Goal: Find specific page/section

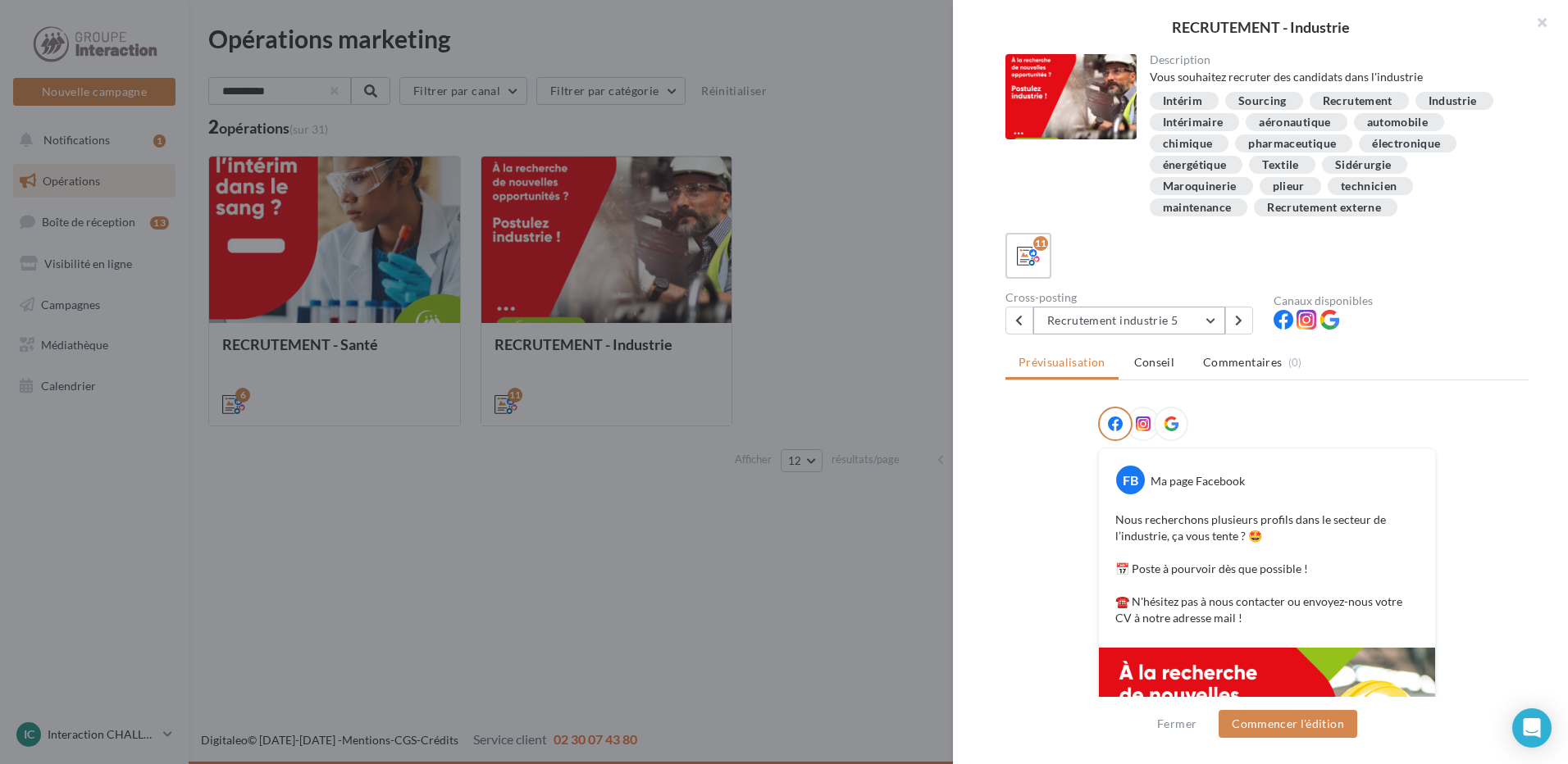
click at [1171, 314] on button "Recrutement industrie 5" at bounding box center [1129, 320] width 192 height 28
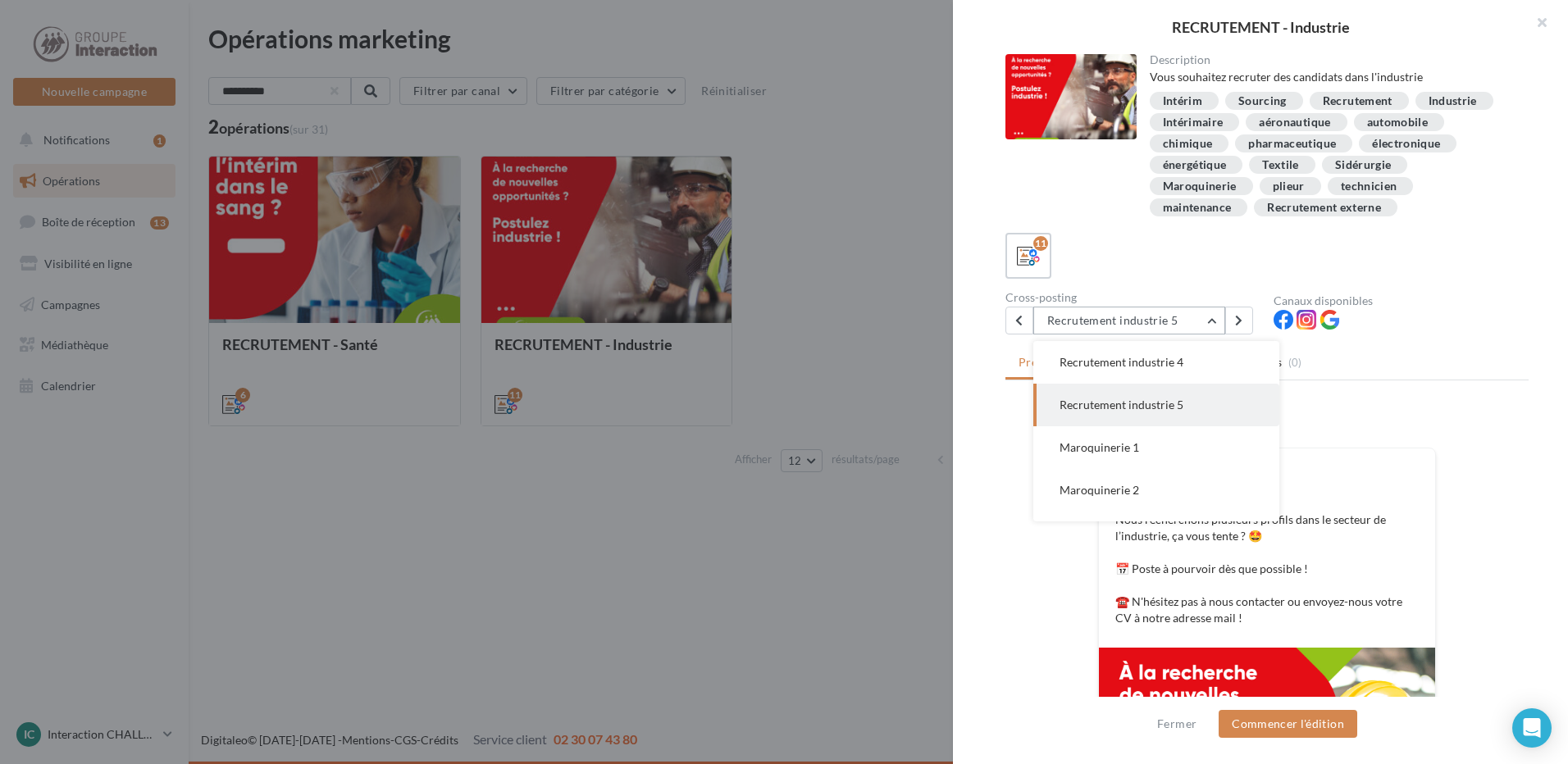
scroll to position [46, 0]
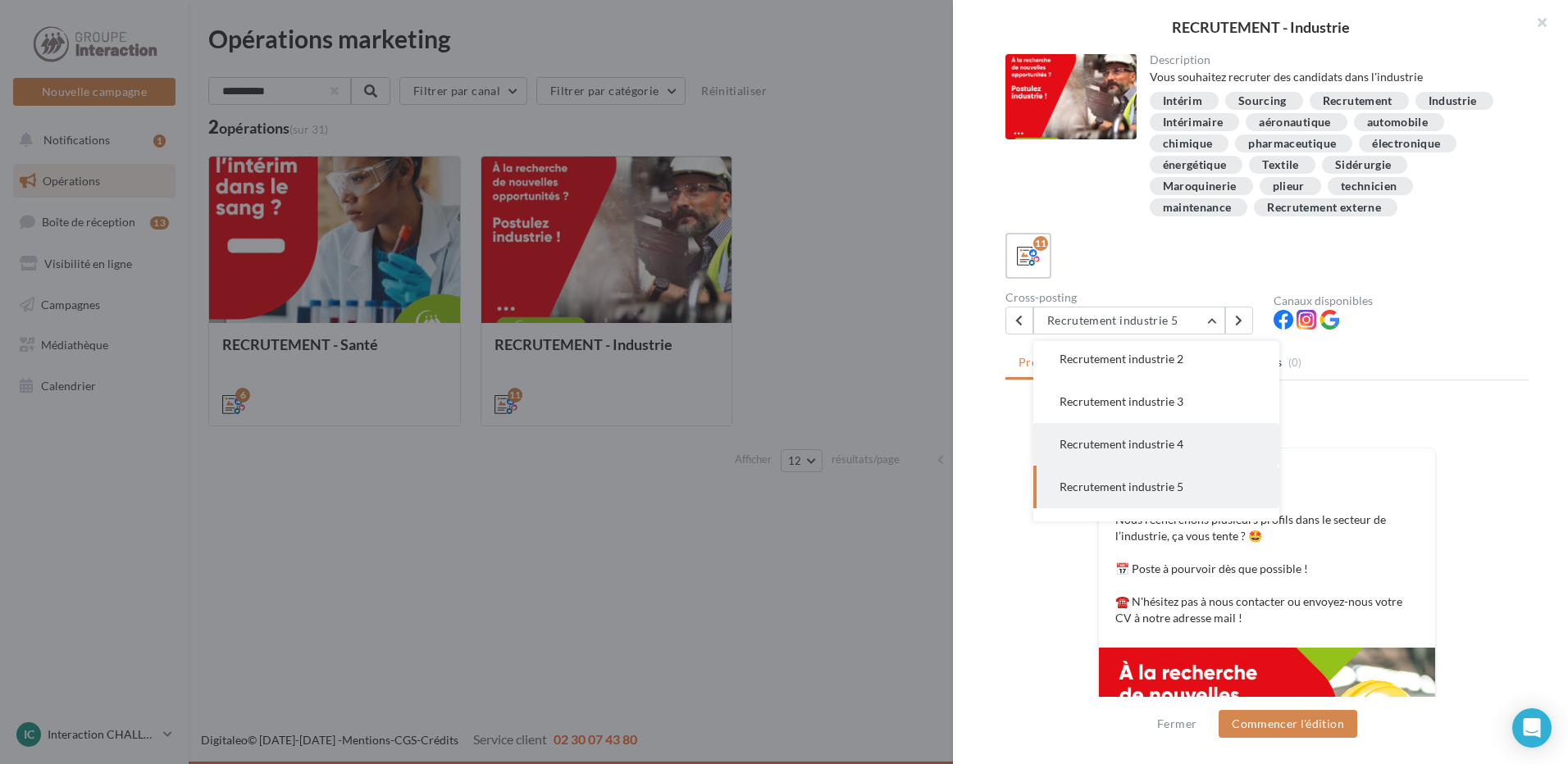
click at [1197, 449] on button "Recrutement industrie 4" at bounding box center [1156, 444] width 246 height 42
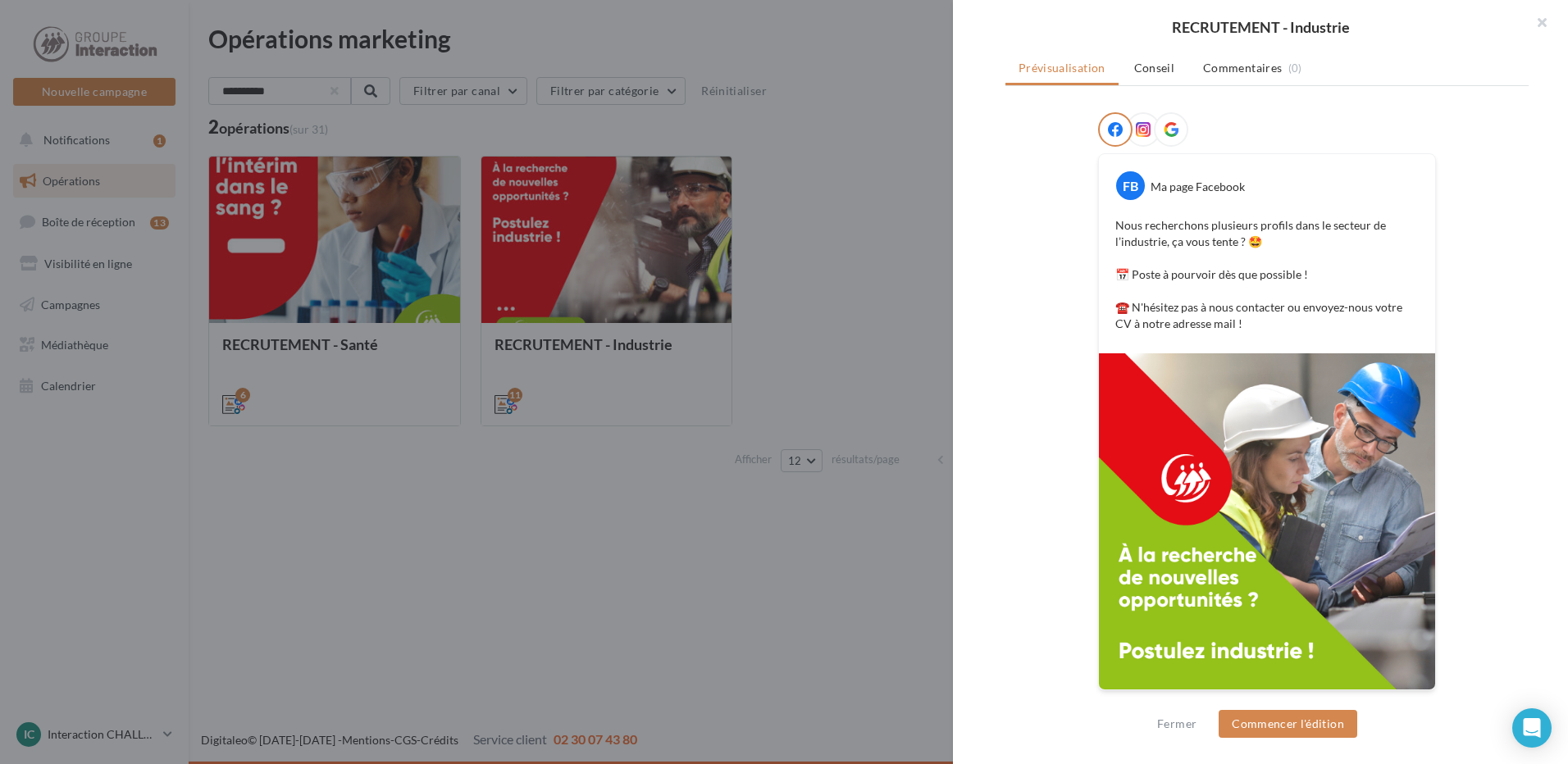
scroll to position [130, 0]
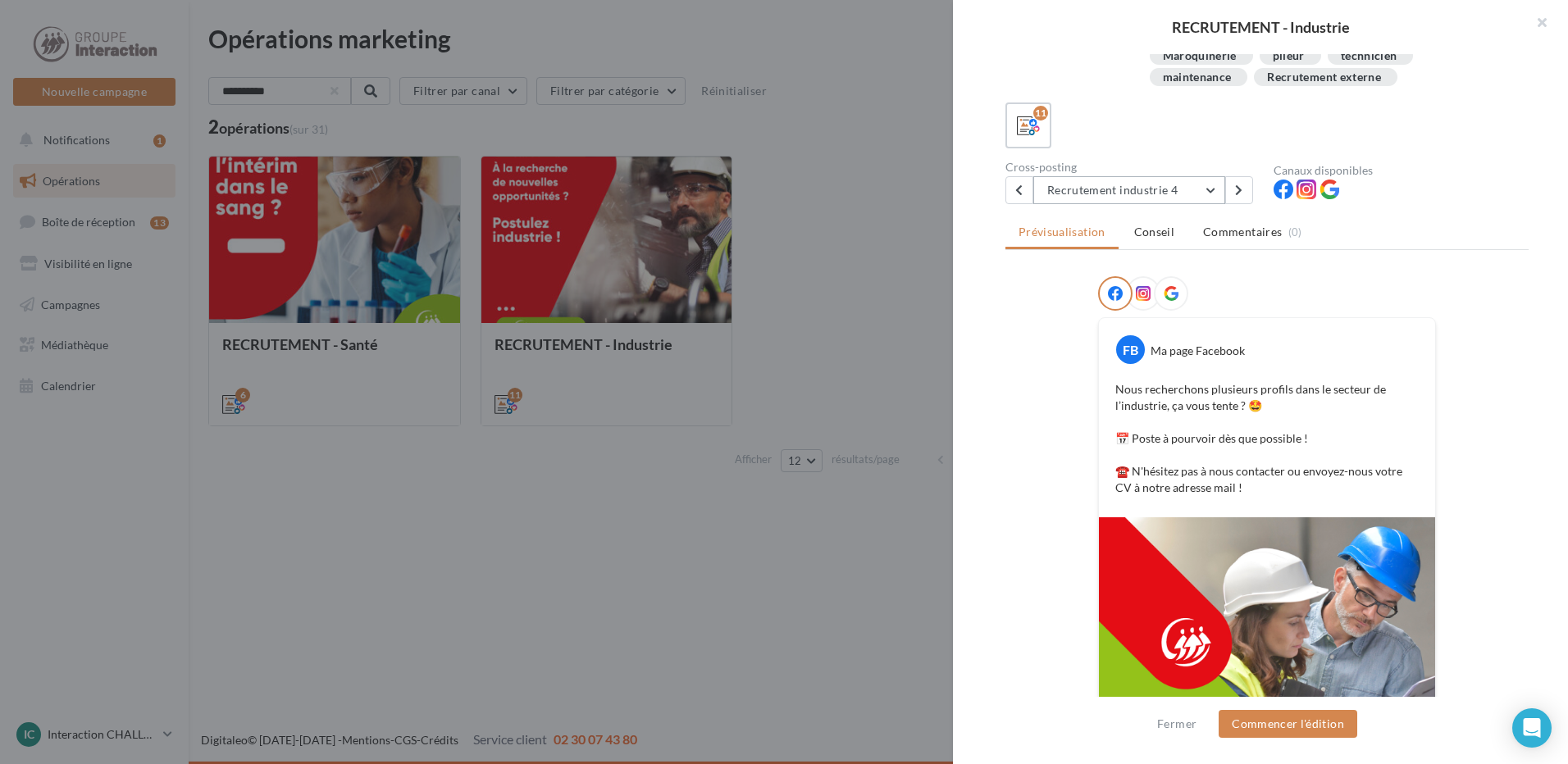
click at [1161, 181] on button "Recrutement industrie 4" at bounding box center [1129, 190] width 192 height 28
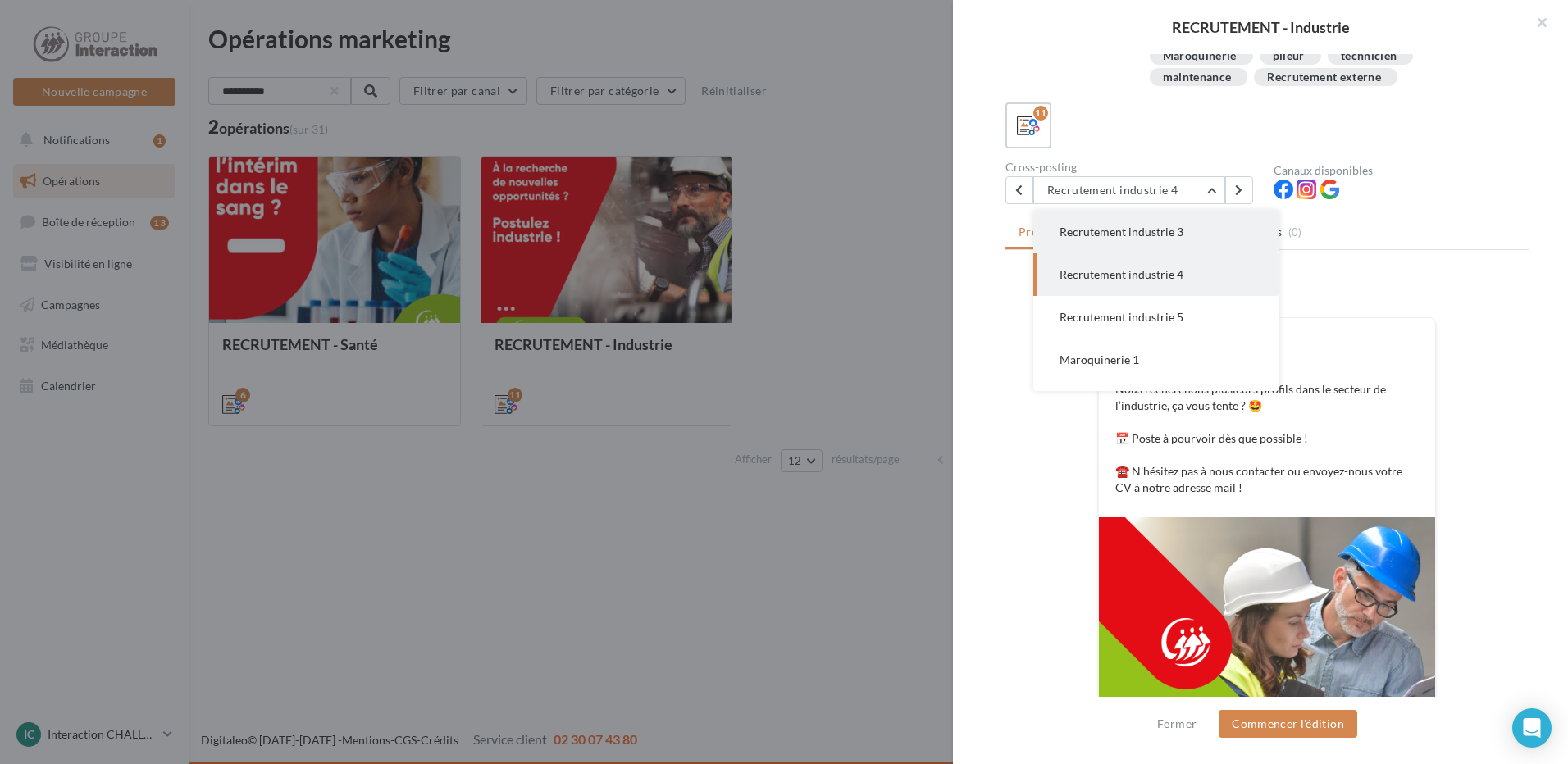
click at [1152, 232] on span "Recrutement industrie 3" at bounding box center [1121, 231] width 124 height 14
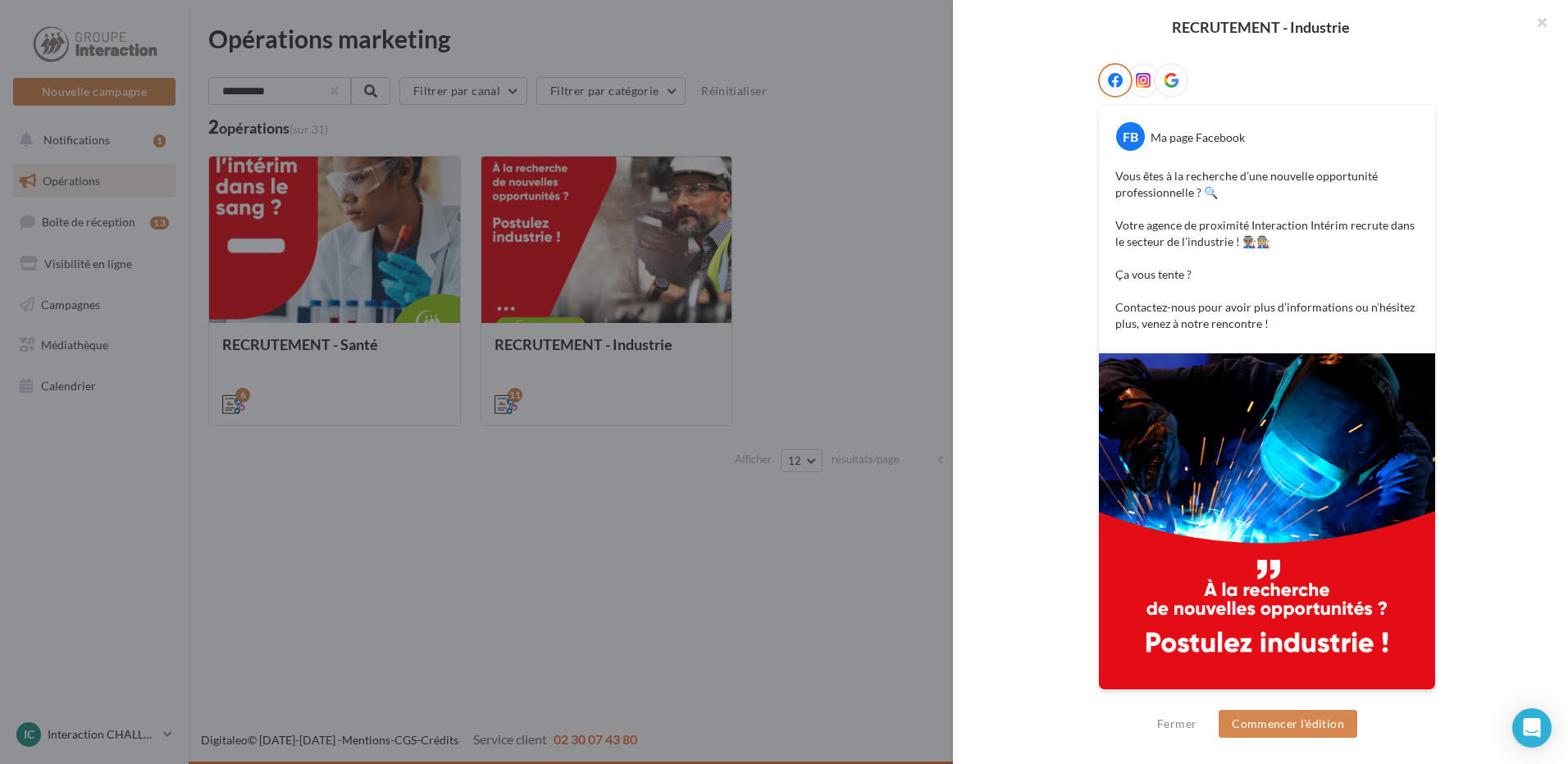
scroll to position [16, 0]
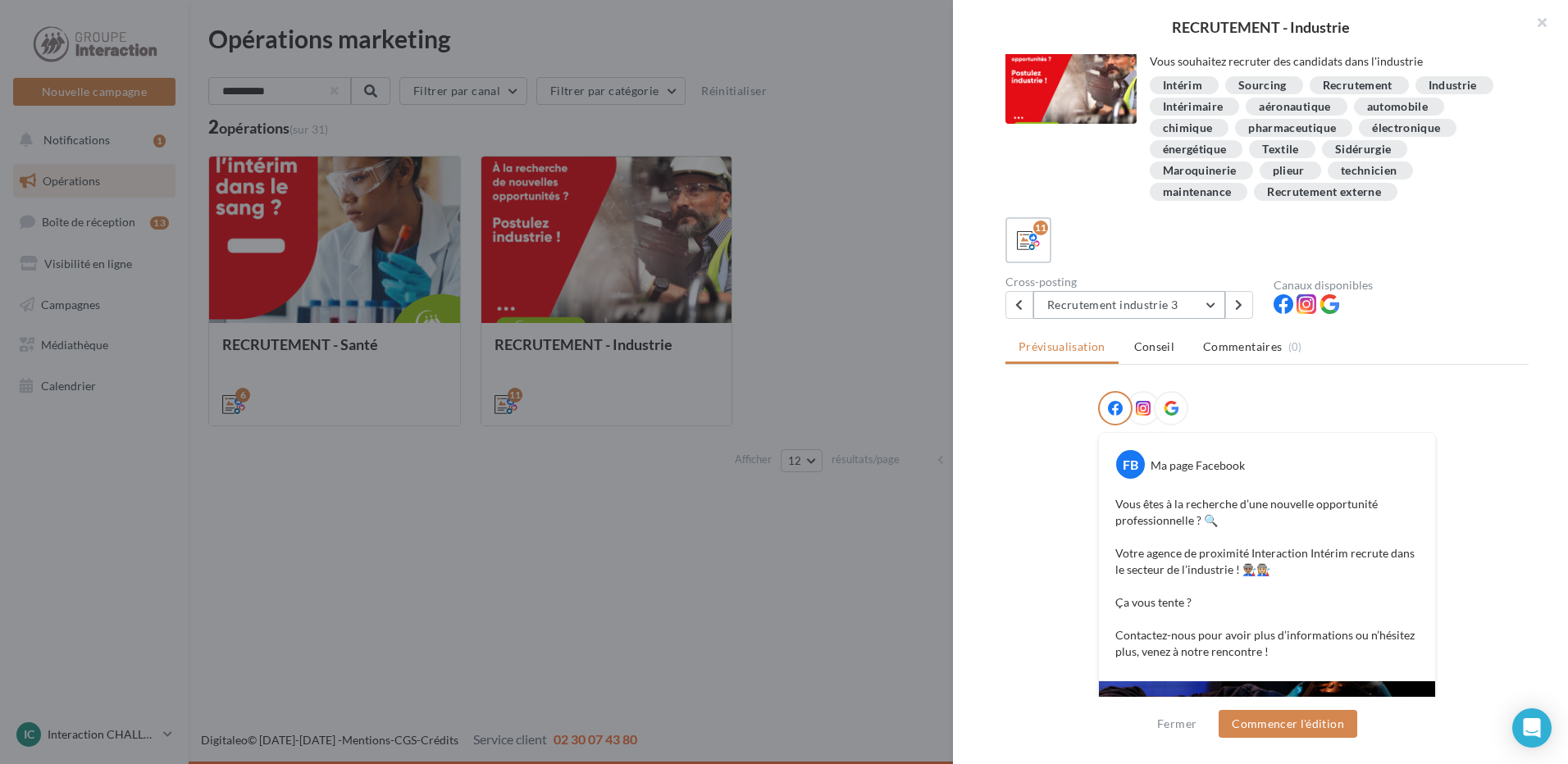
click at [1184, 309] on button "Recrutement industrie 3" at bounding box center [1129, 304] width 192 height 28
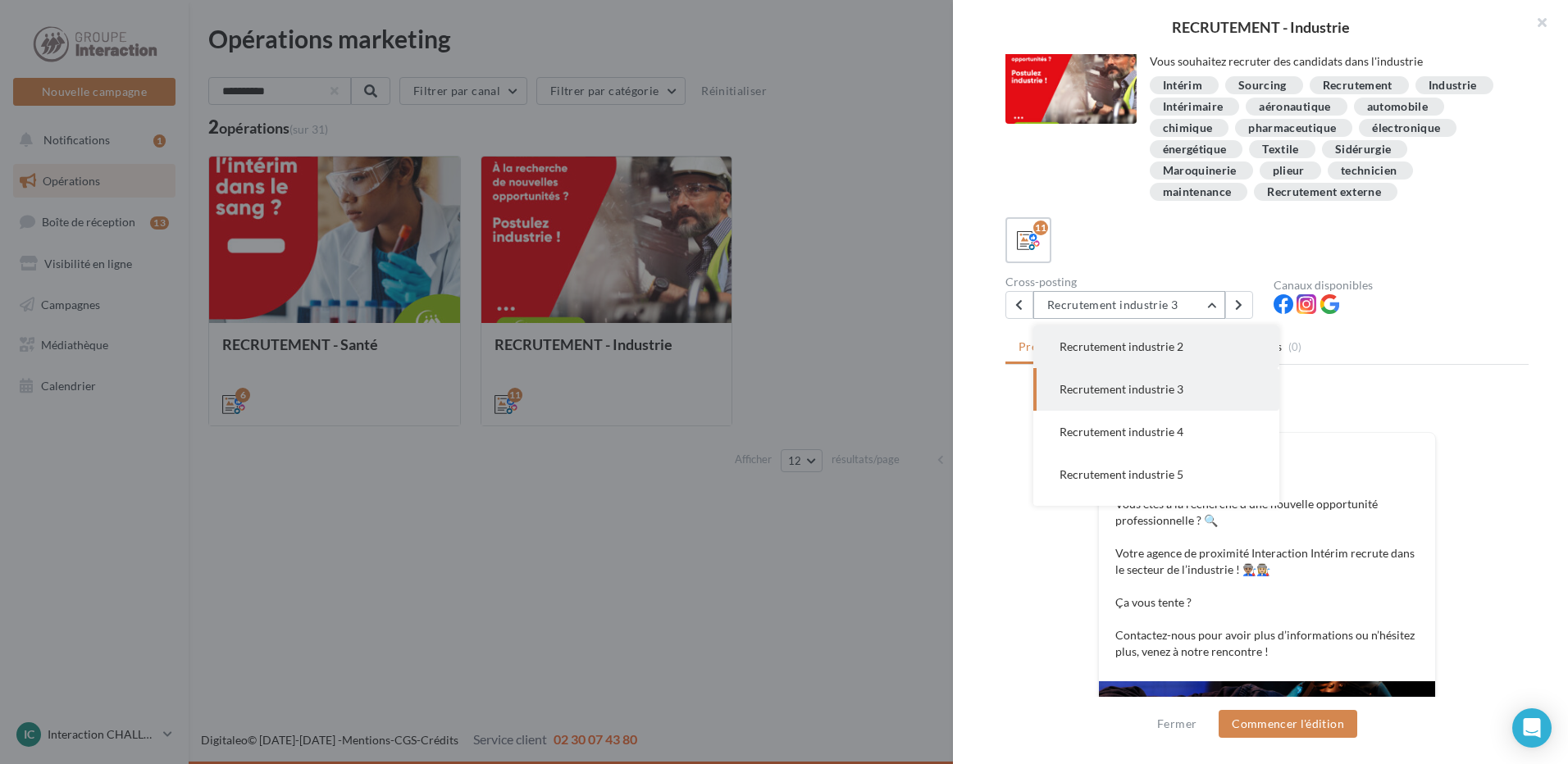
scroll to position [0, 0]
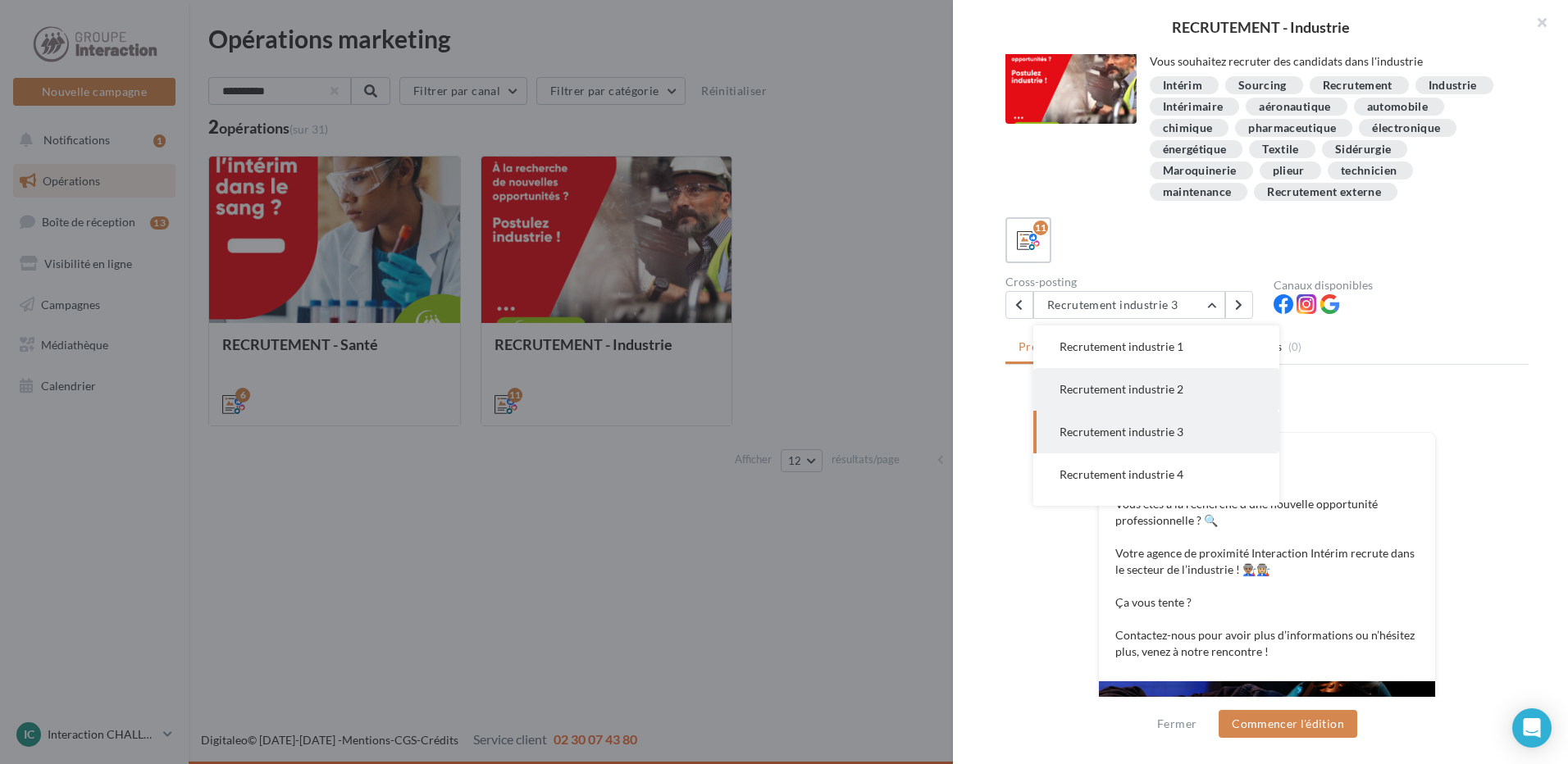
click at [1204, 392] on button "Recrutement industrie 2" at bounding box center [1156, 389] width 246 height 42
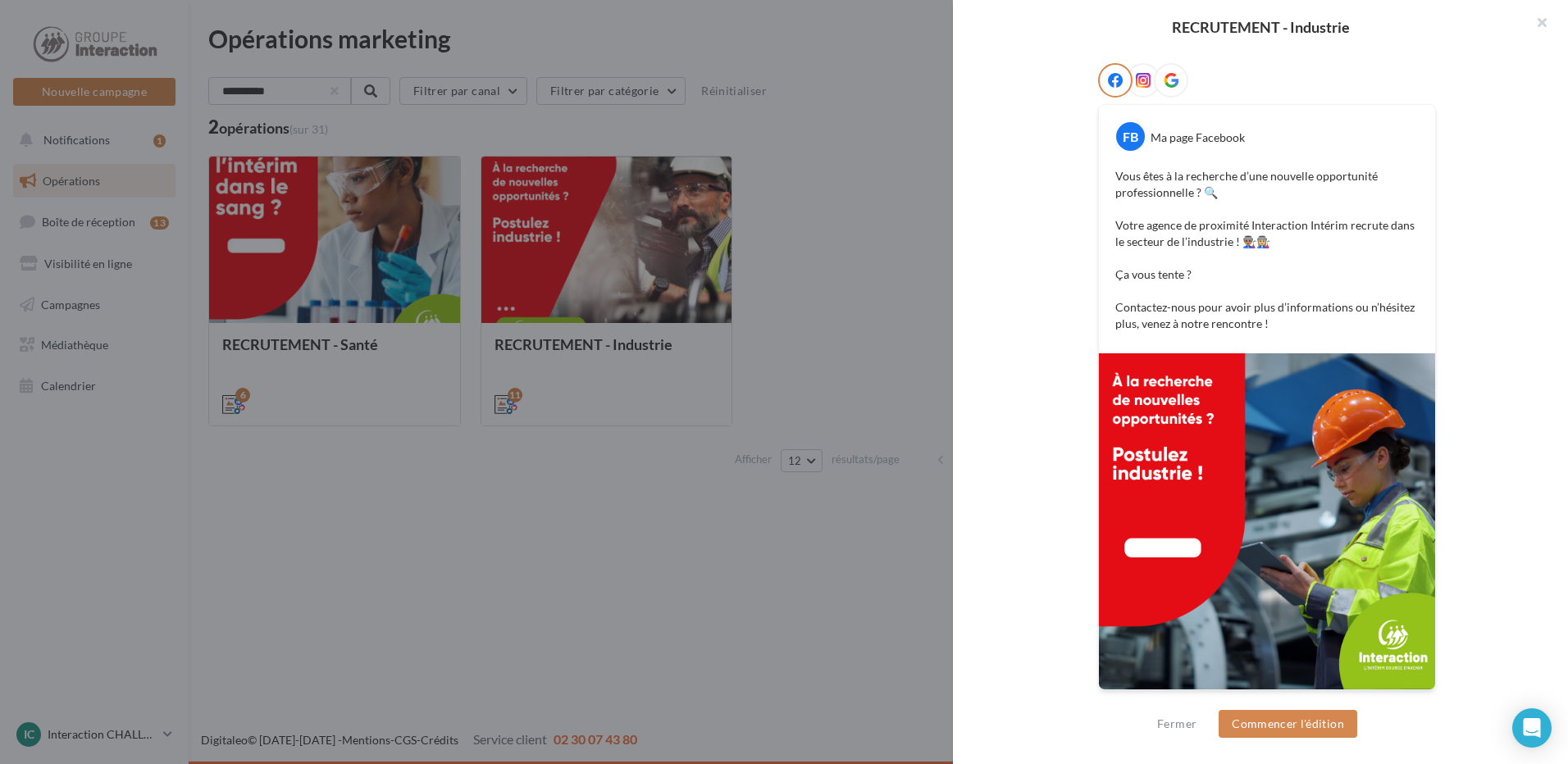
scroll to position [16, 0]
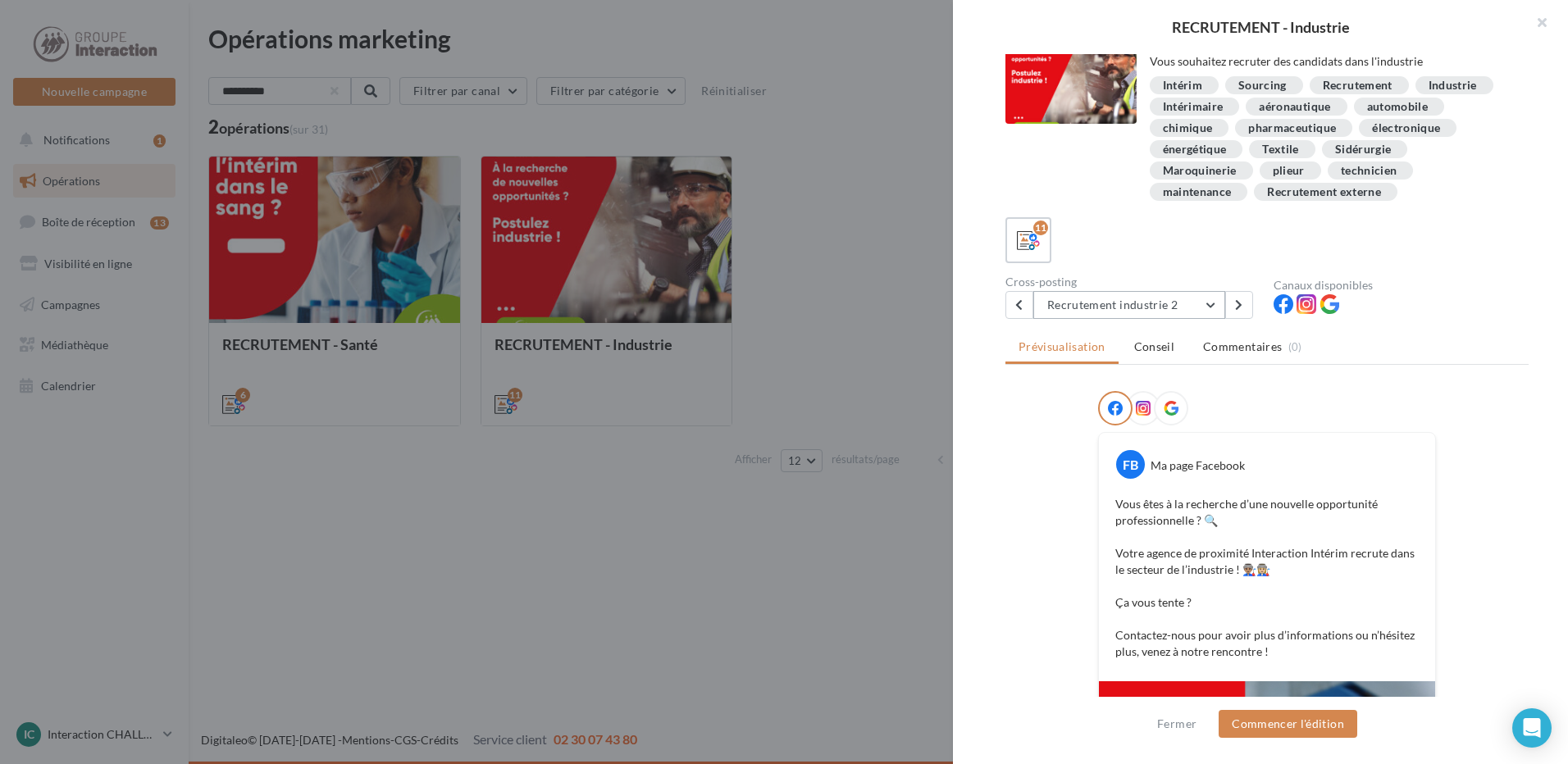
click at [1168, 308] on button "Recrutement industrie 2" at bounding box center [1129, 304] width 192 height 28
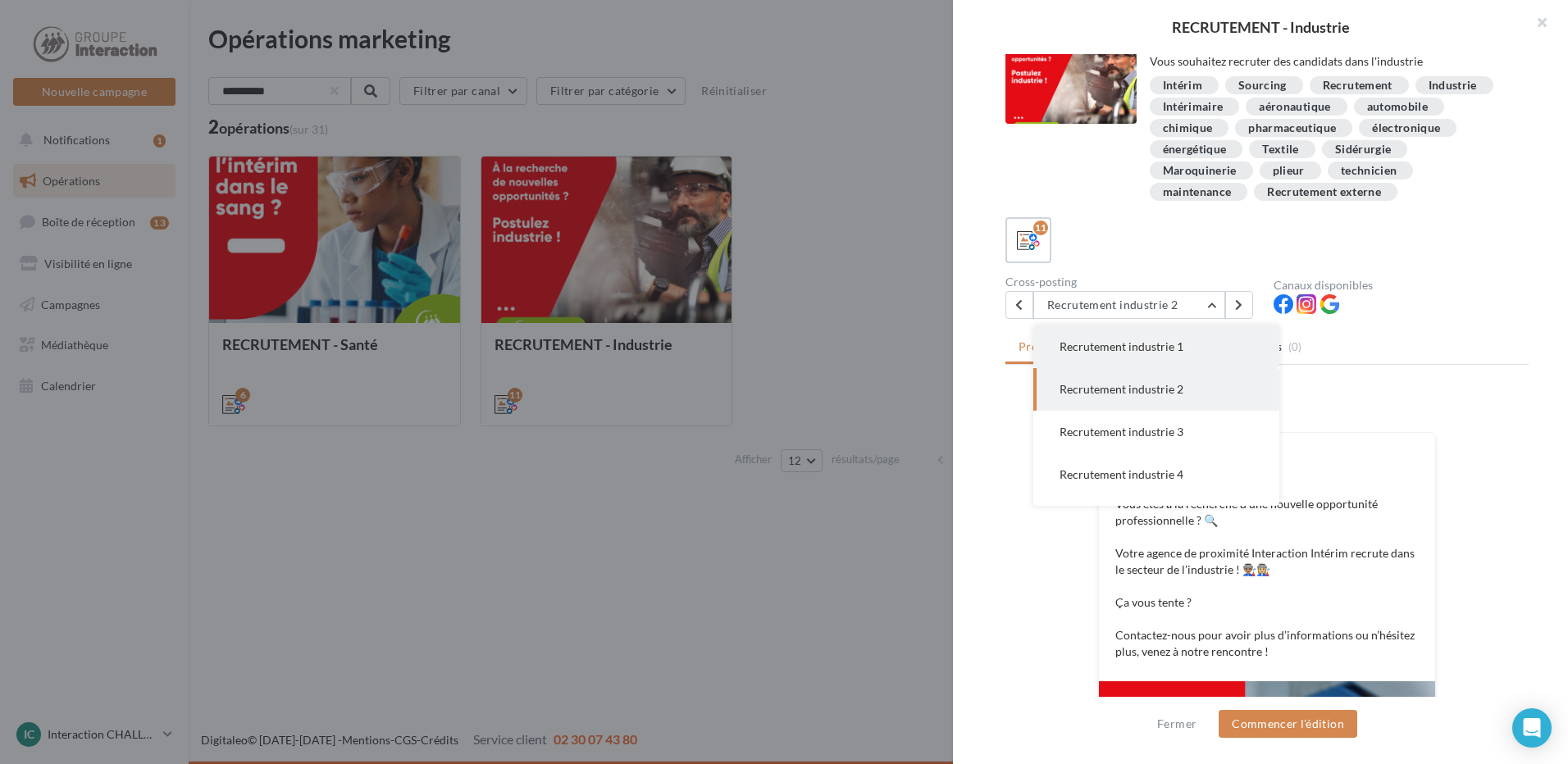
click at [1171, 351] on span "Recrutement industrie 1" at bounding box center [1121, 346] width 124 height 14
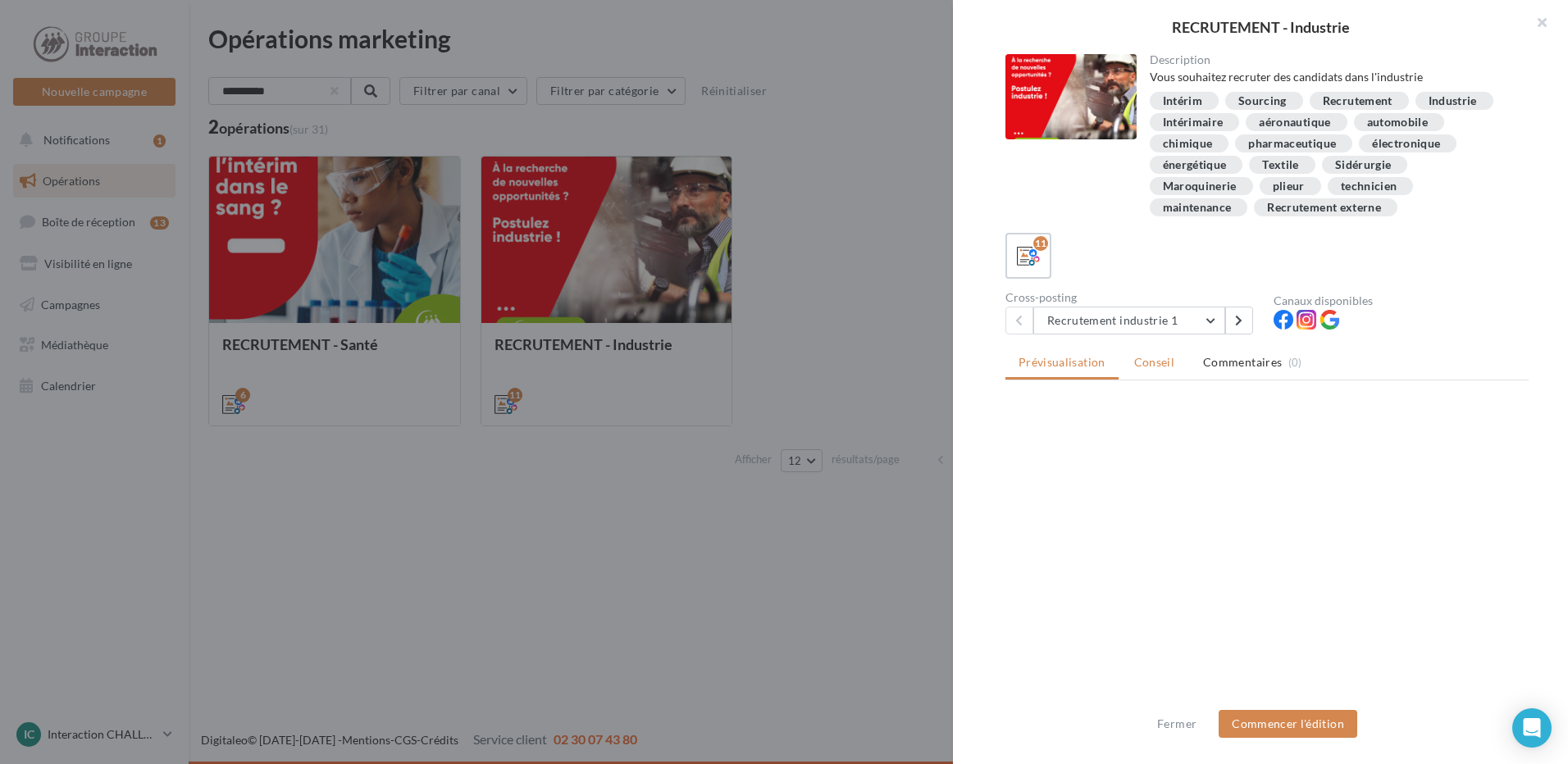
scroll to position [0, 0]
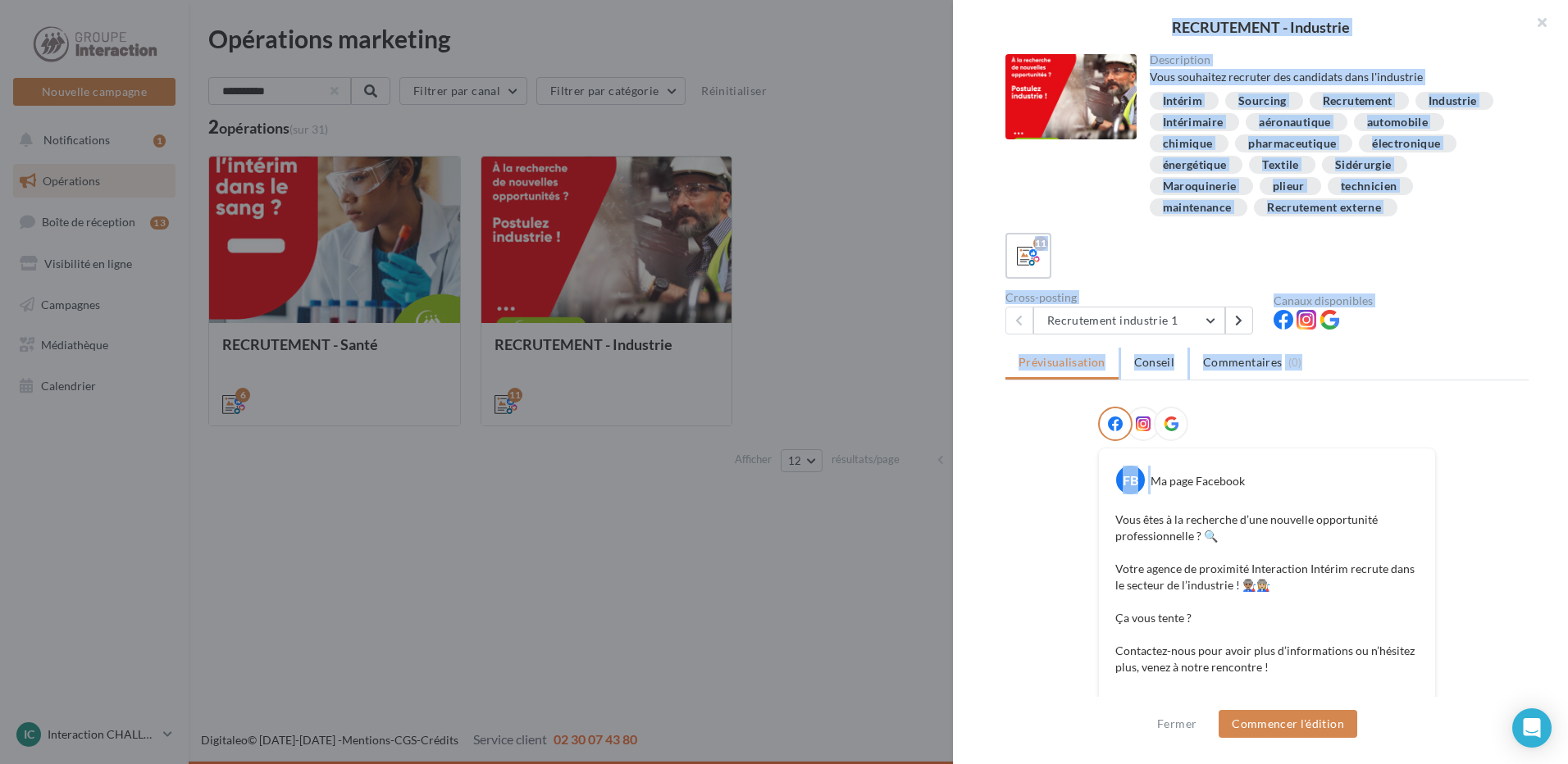
drag, startPoint x: 1277, startPoint y: 800, endPoint x: 1286, endPoint y: 800, distance: 9.0
click at [1286, 763] on html "Nouvelle campagne Nouvelle campagne Notifications 1 Opérations Boîte de récepti…" at bounding box center [784, 382] width 1568 height 764
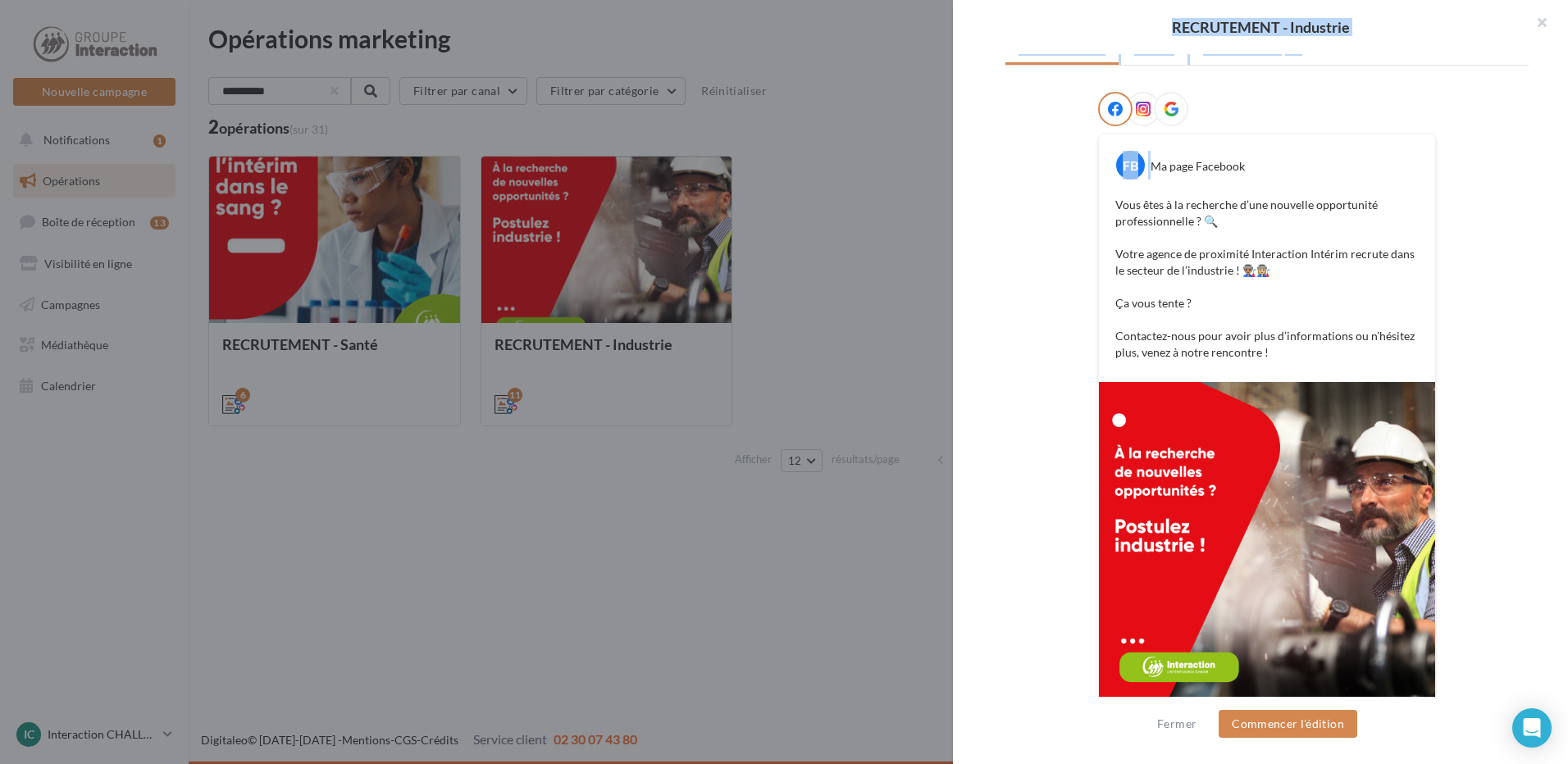
scroll to position [150, 0]
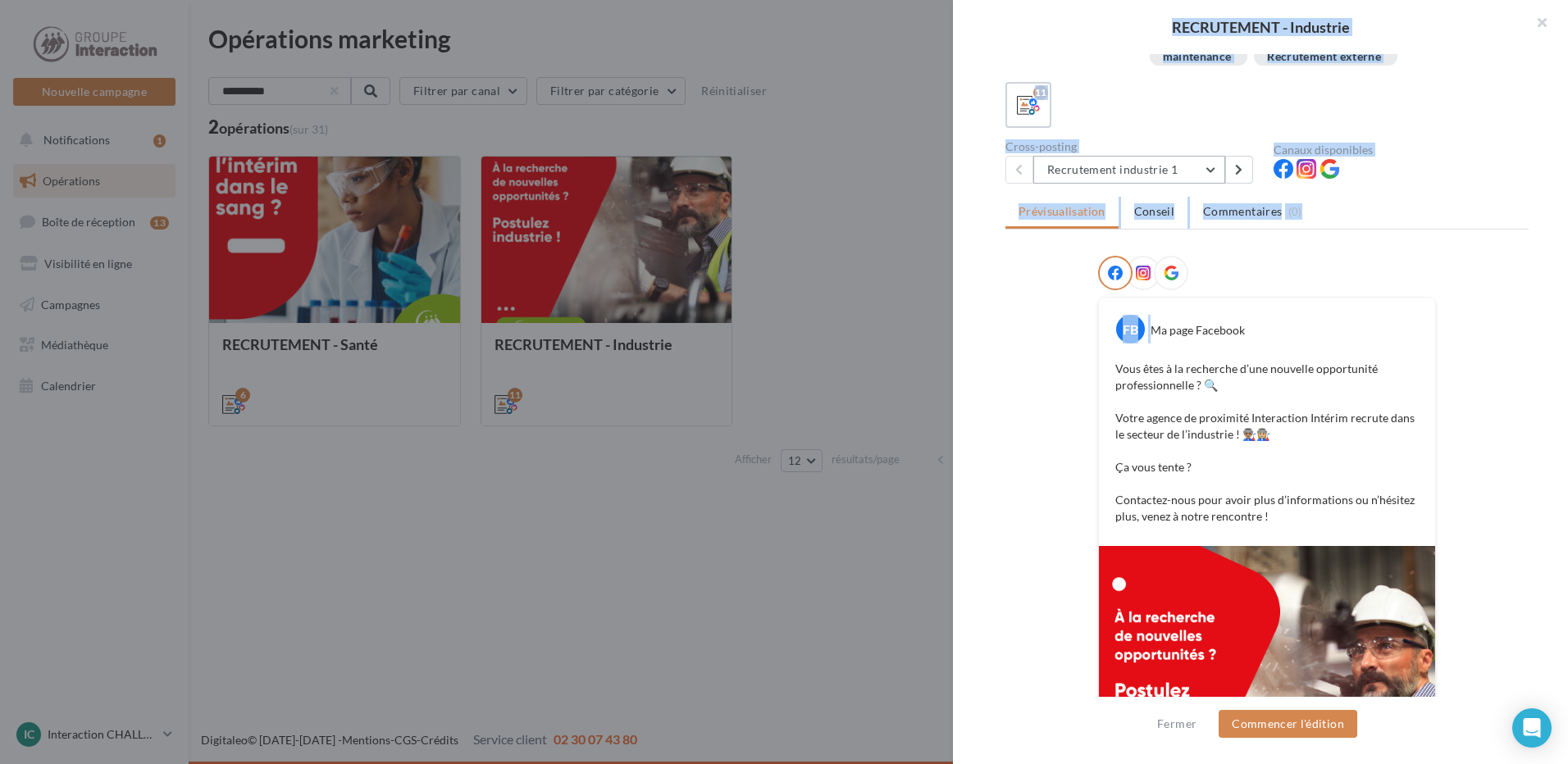
click at [1177, 161] on button "Recrutement industrie 1" at bounding box center [1129, 170] width 192 height 28
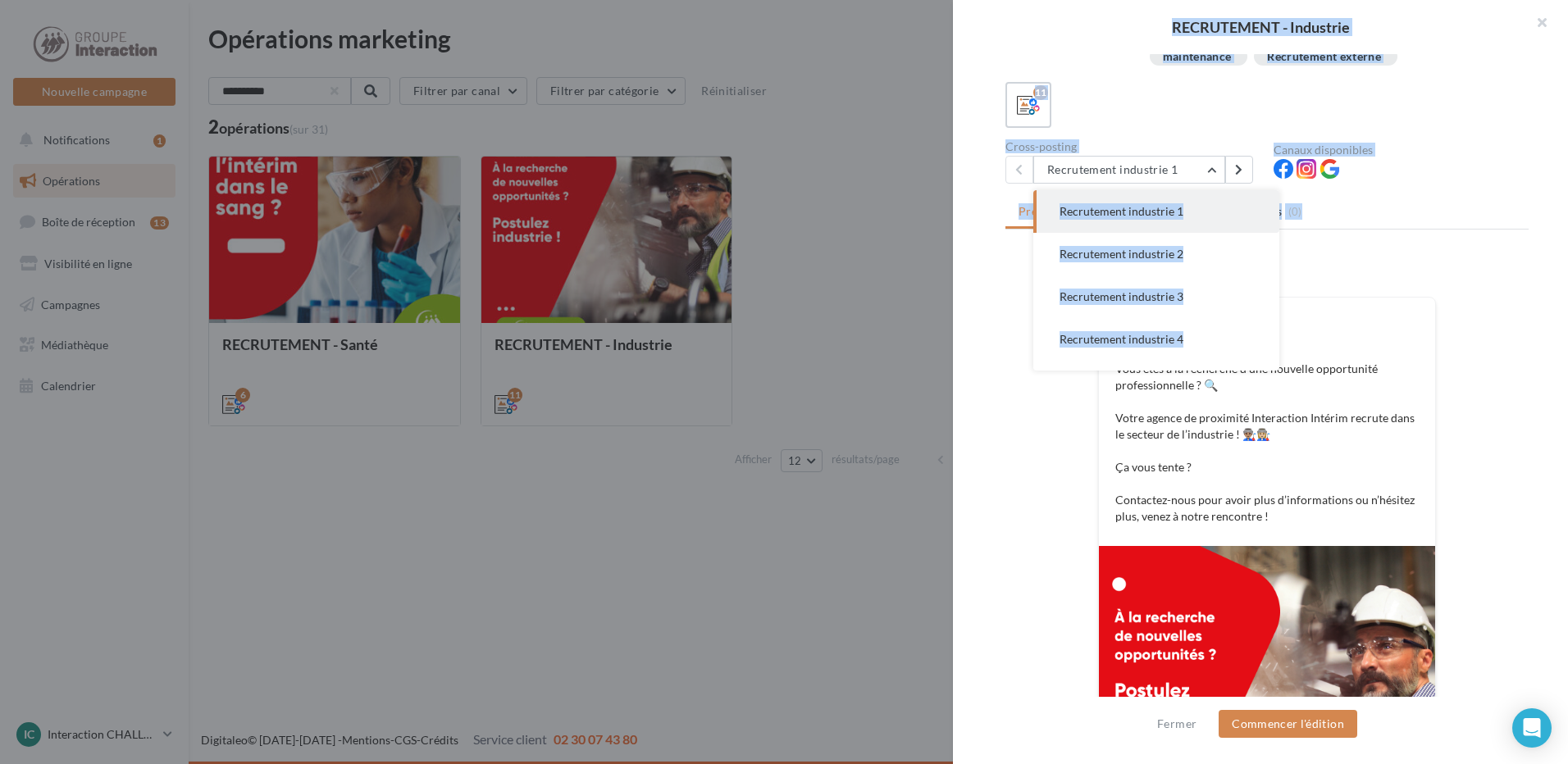
click at [1440, 254] on div "Prévisualisation Conseil Commentaires (0) FB Ma page Facebook Vous êtes à la re…" at bounding box center [1267, 420] width 523 height 446
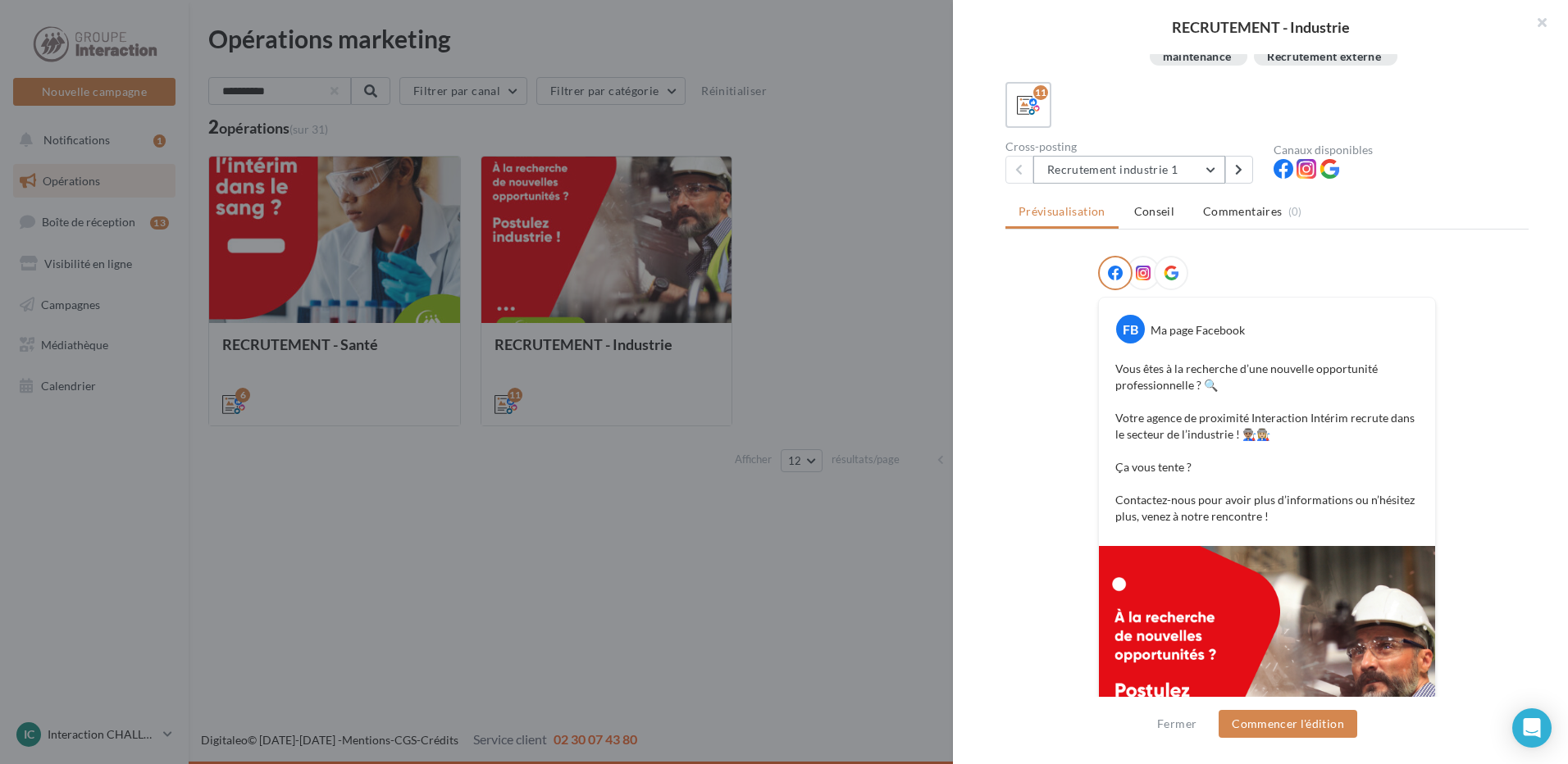
click at [1175, 176] on button "Recrutement industrie 1" at bounding box center [1129, 170] width 192 height 28
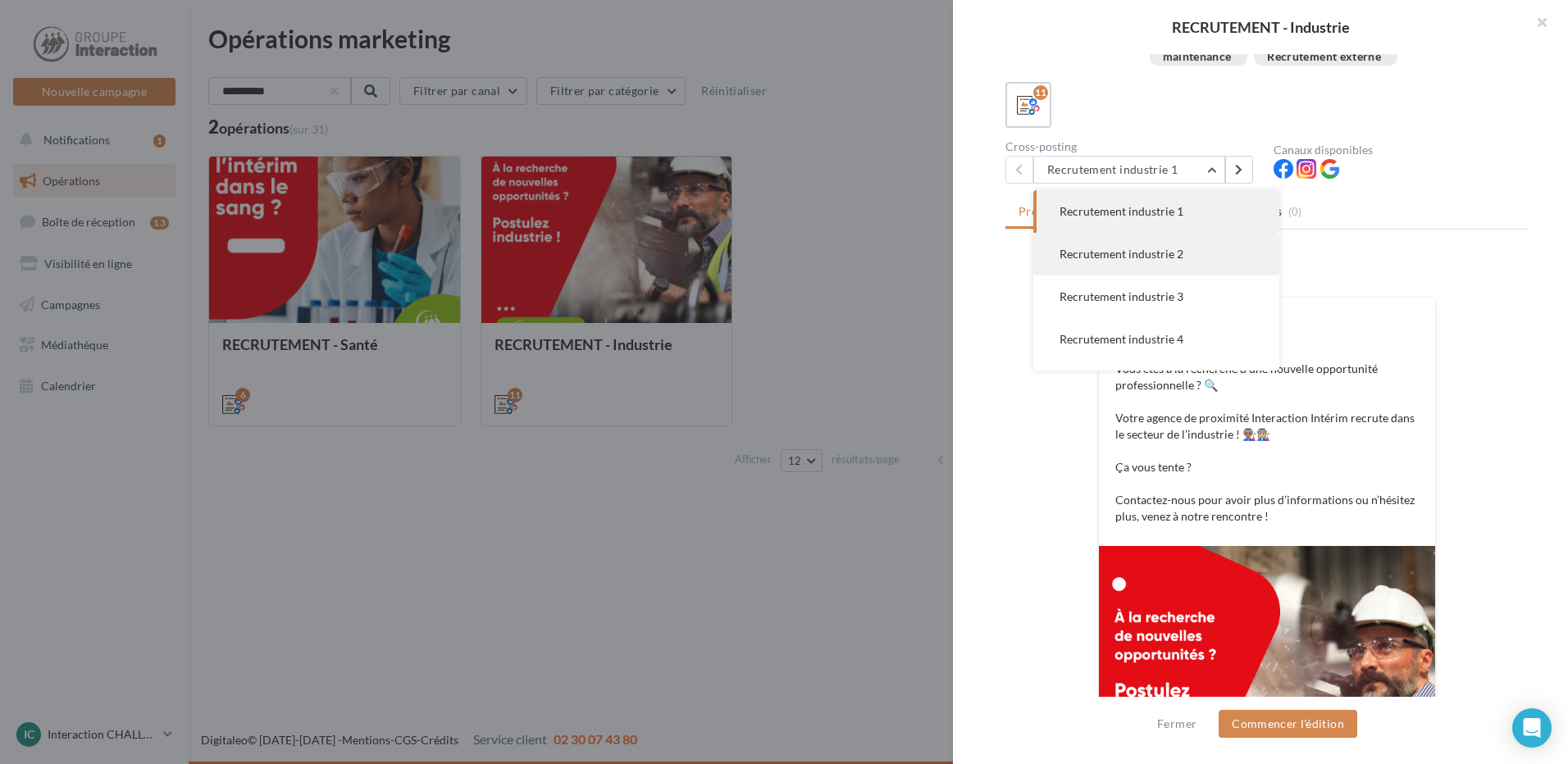
click at [1175, 258] on span "Recrutement industrie 2" at bounding box center [1121, 253] width 124 height 14
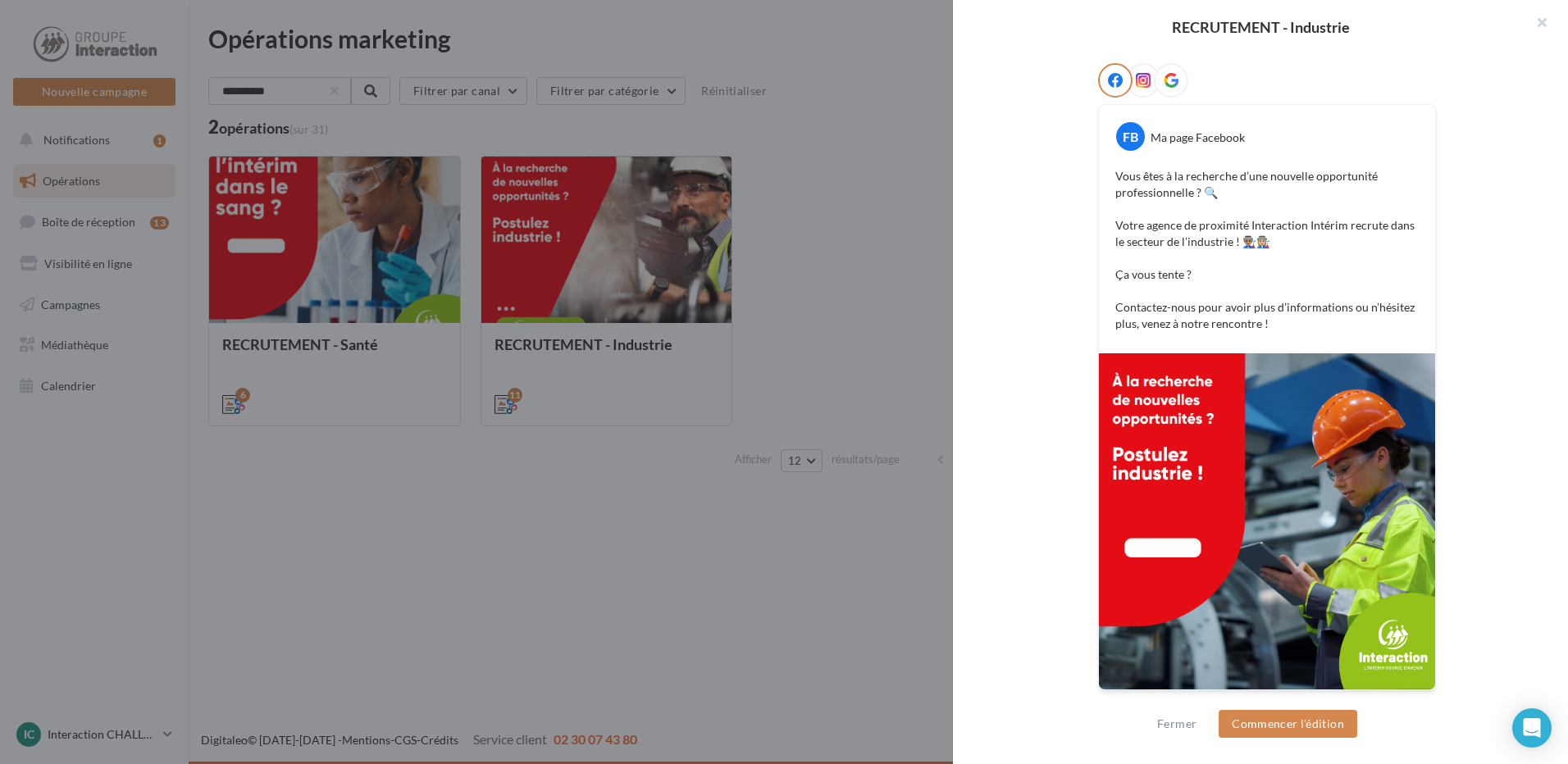
scroll to position [180, 0]
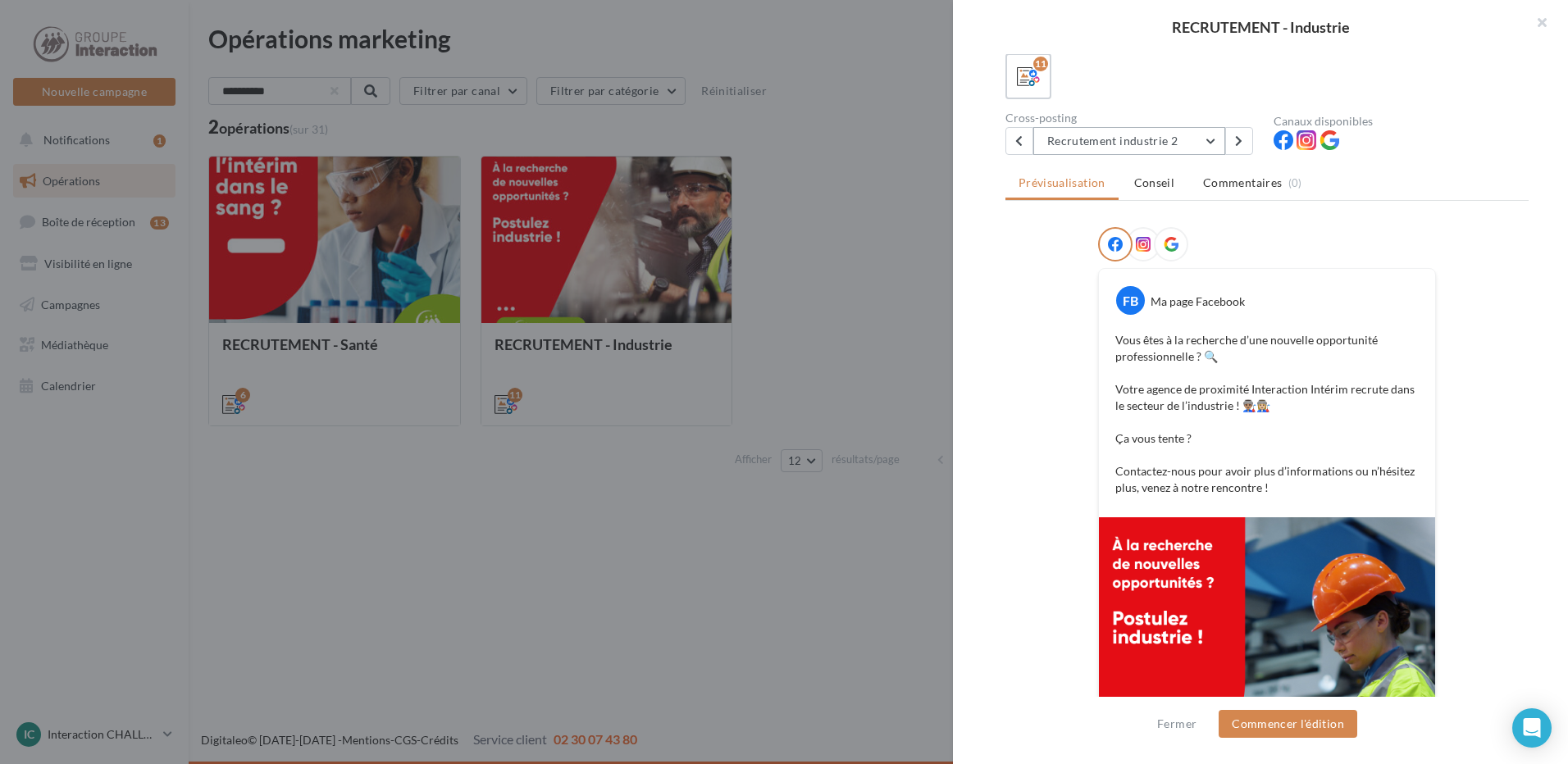
click at [1201, 138] on button "Recrutement industrie 2" at bounding box center [1129, 141] width 192 height 28
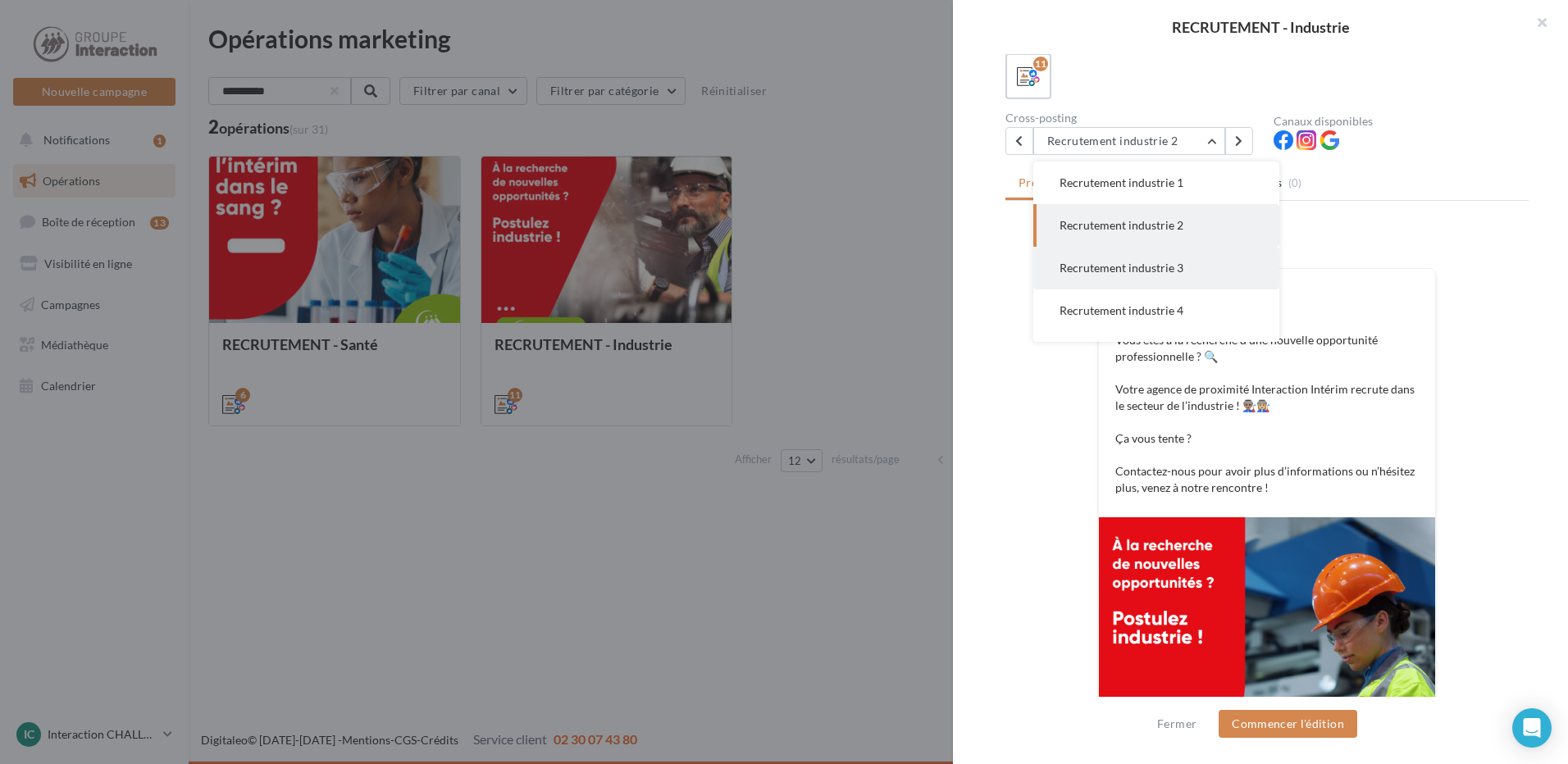
click at [1184, 263] on button "Recrutement industrie 3" at bounding box center [1156, 268] width 246 height 42
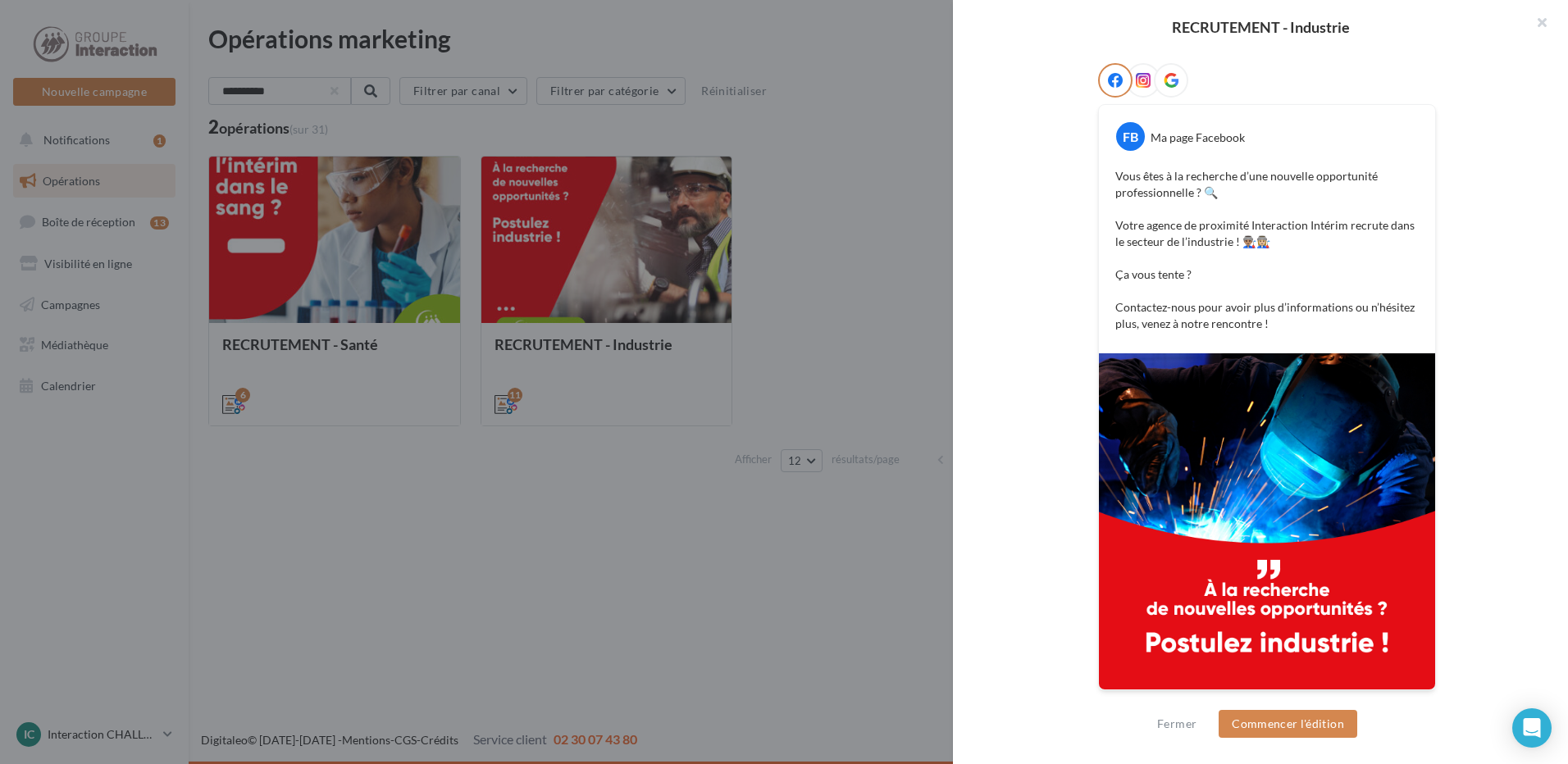
scroll to position [97, 0]
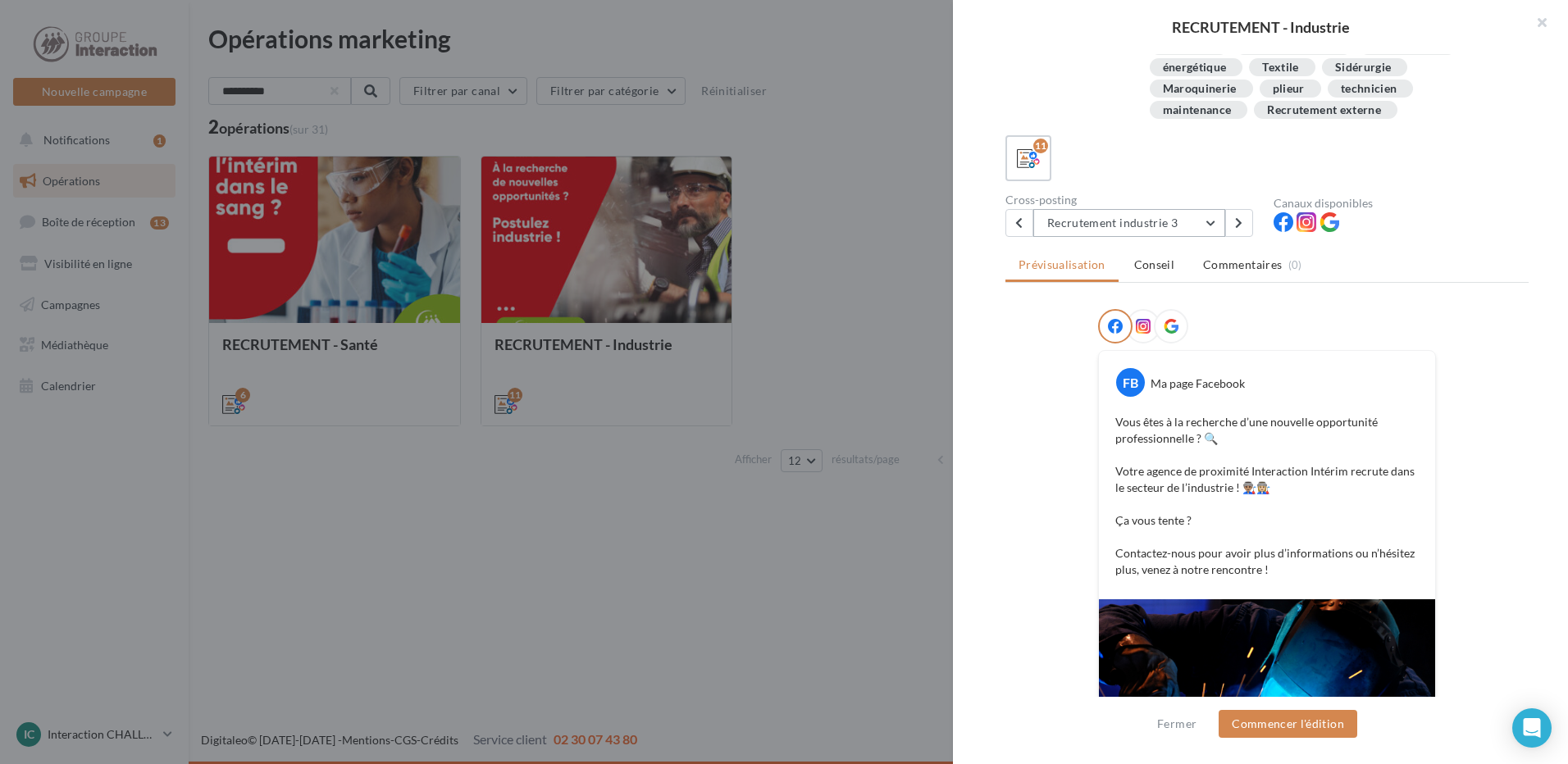
click at [1144, 223] on button "Recrutement industrie 3" at bounding box center [1129, 223] width 192 height 28
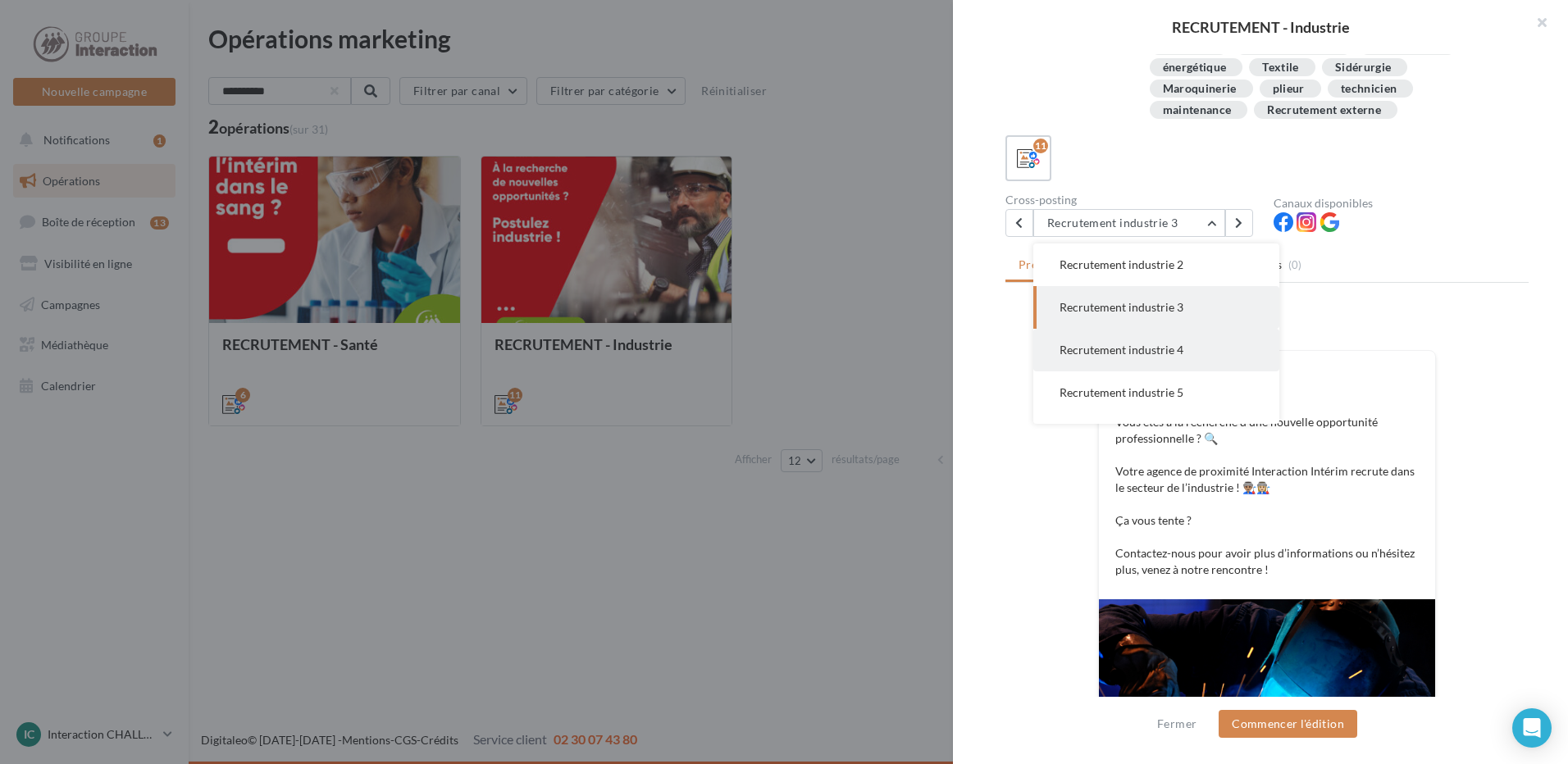
click at [1171, 347] on span "Recrutement industrie 4" at bounding box center [1121, 349] width 124 height 14
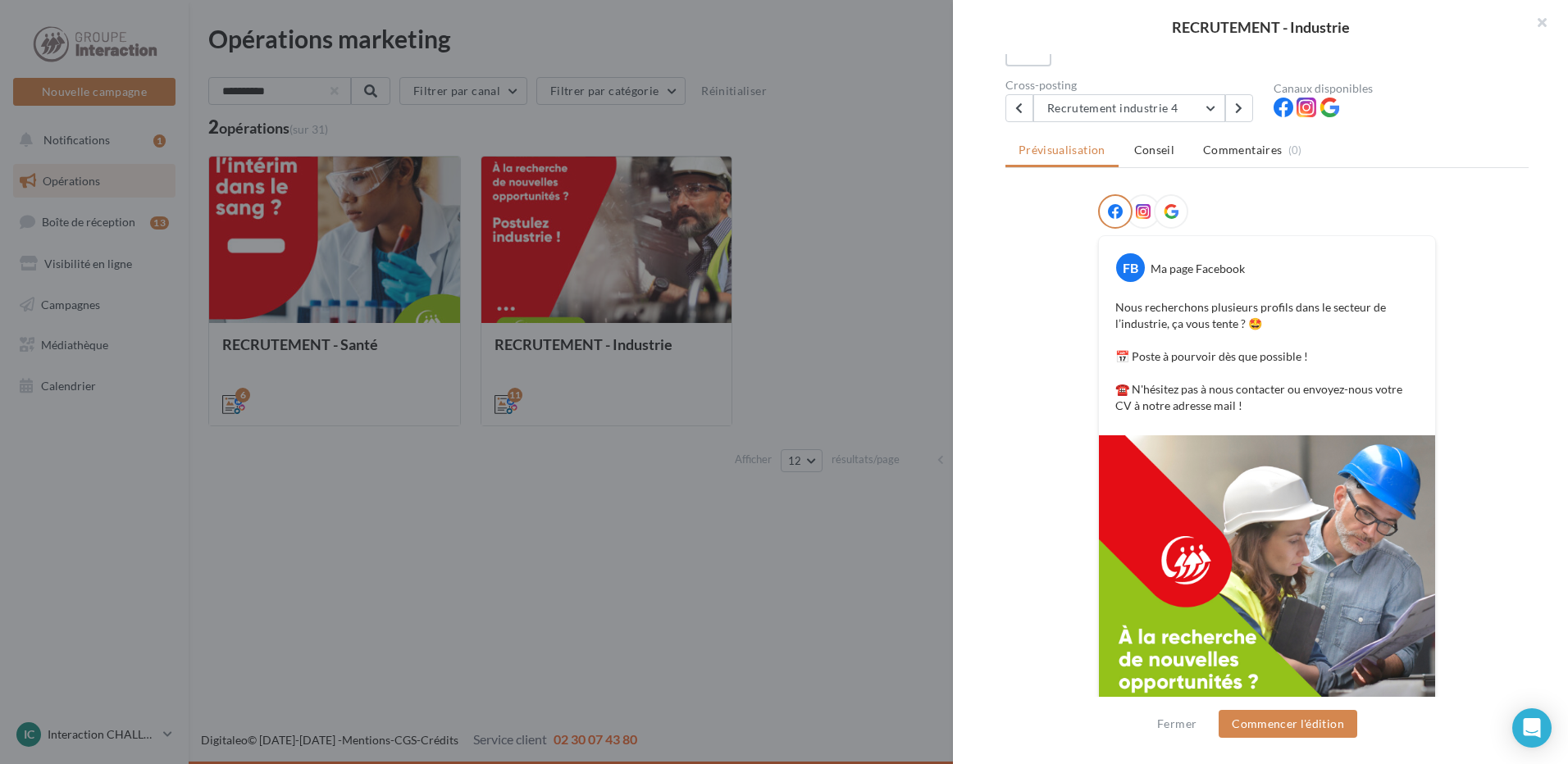
scroll to position [294, 0]
